Goal: Book appointment/travel/reservation

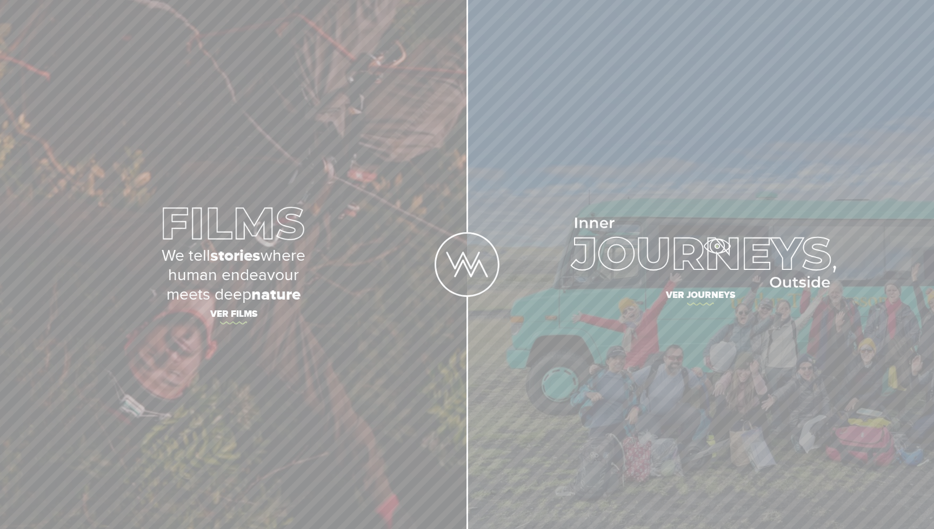
click at [716, 246] on img at bounding box center [700, 253] width 271 height 70
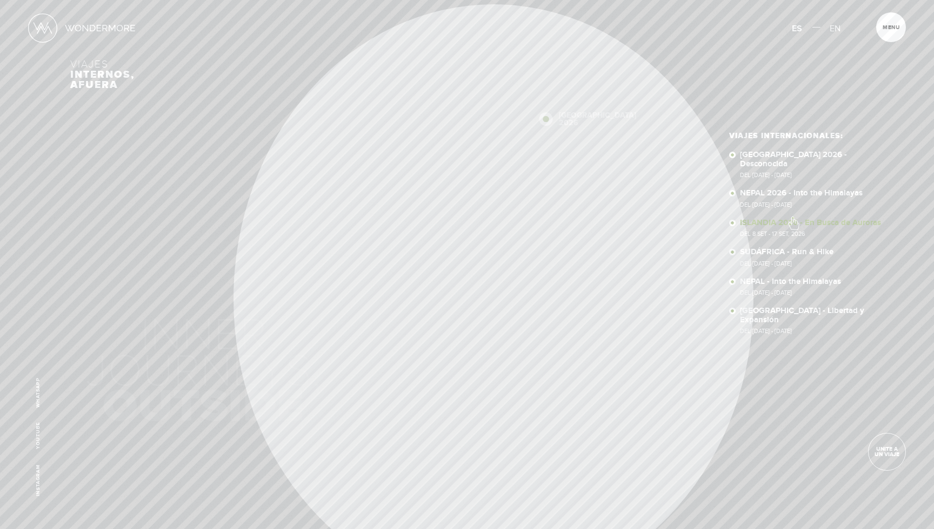
click at [793, 219] on link "ISLANDIA 2026 - En Busca de Auroras Del 8 SET - 17 SET, 2026" at bounding box center [814, 228] width 148 height 19
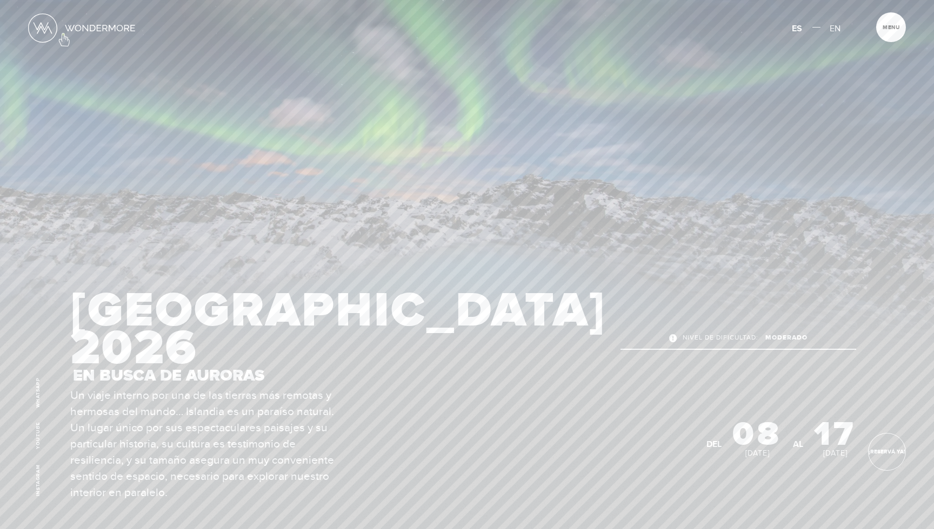
click at [63, 34] on link at bounding box center [82, 27] width 108 height 31
